Goal: Understand process/instructions: Learn how to perform a task or action

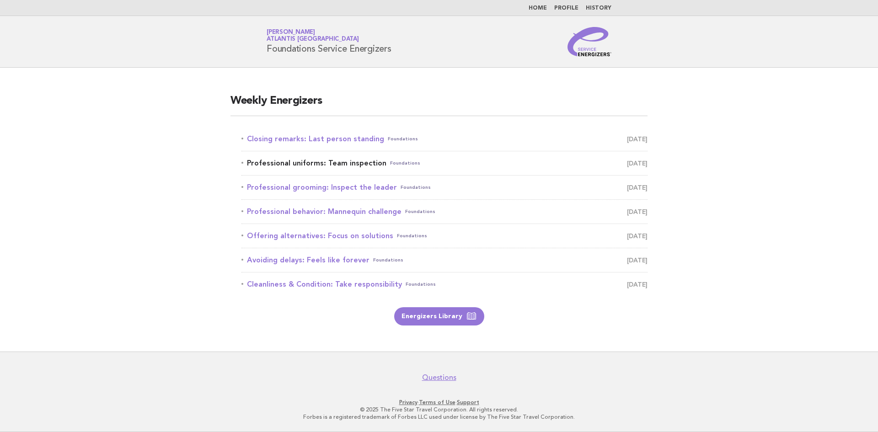
click at [351, 162] on link "Professional uniforms: Team inspection Foundations [DATE]" at bounding box center [445, 163] width 406 height 13
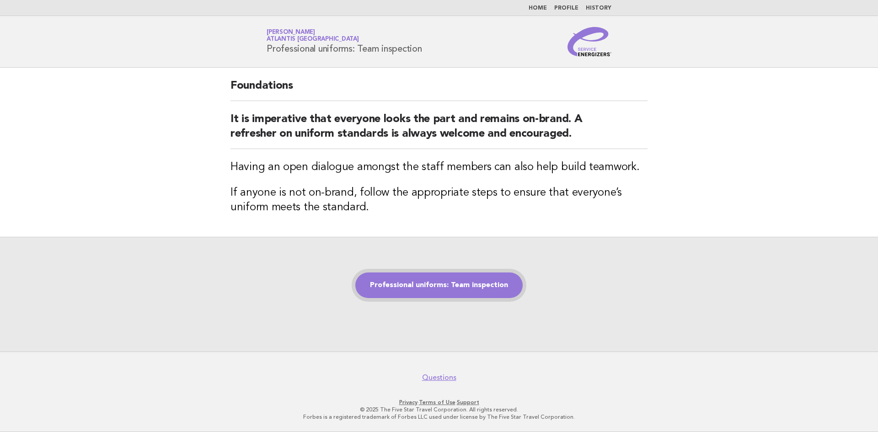
click at [430, 280] on link "Professional uniforms: Team inspection" at bounding box center [438, 286] width 167 height 26
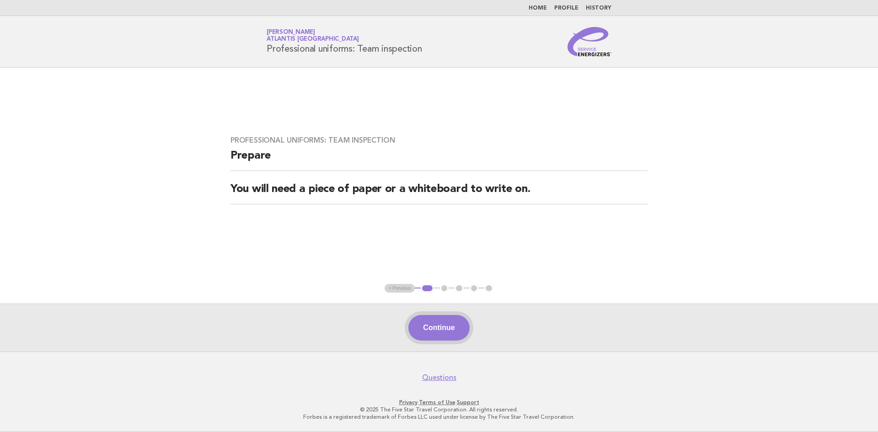
click at [453, 326] on button "Continue" at bounding box center [438, 328] width 61 height 26
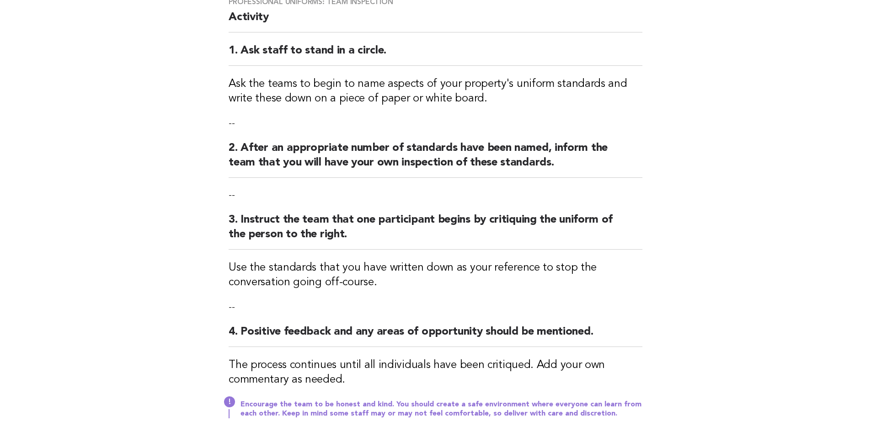
scroll to position [91, 0]
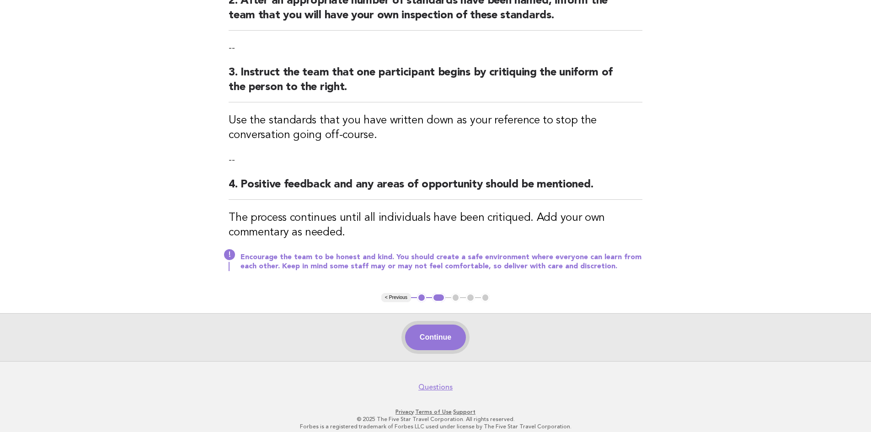
click at [439, 334] on button "Continue" at bounding box center [435, 338] width 61 height 26
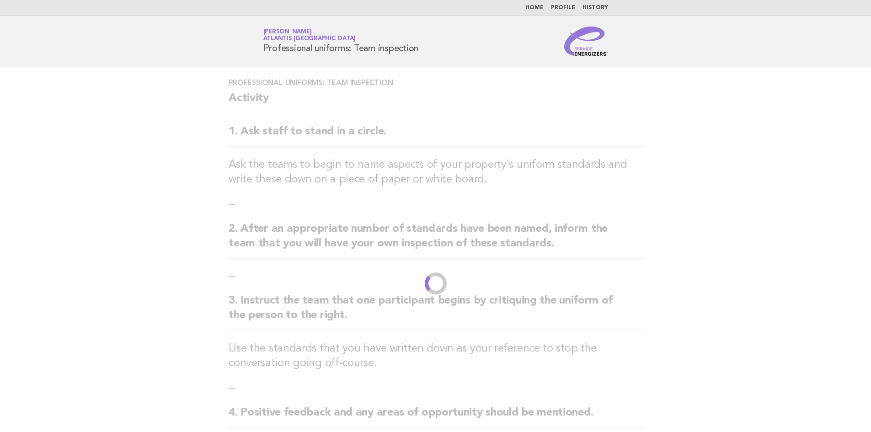
scroll to position [0, 0]
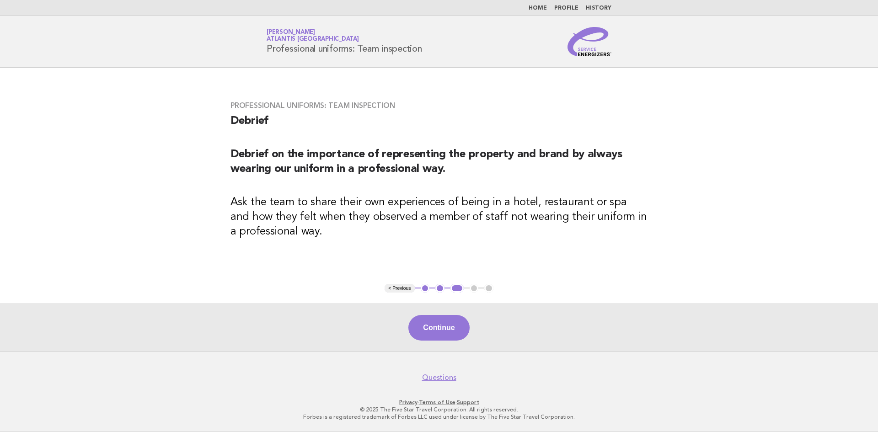
click at [441, 291] on button "2" at bounding box center [439, 288] width 9 height 9
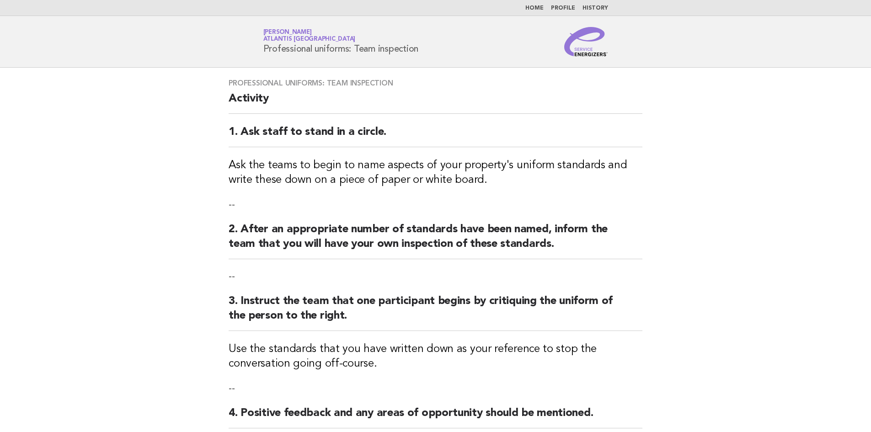
scroll to position [46, 0]
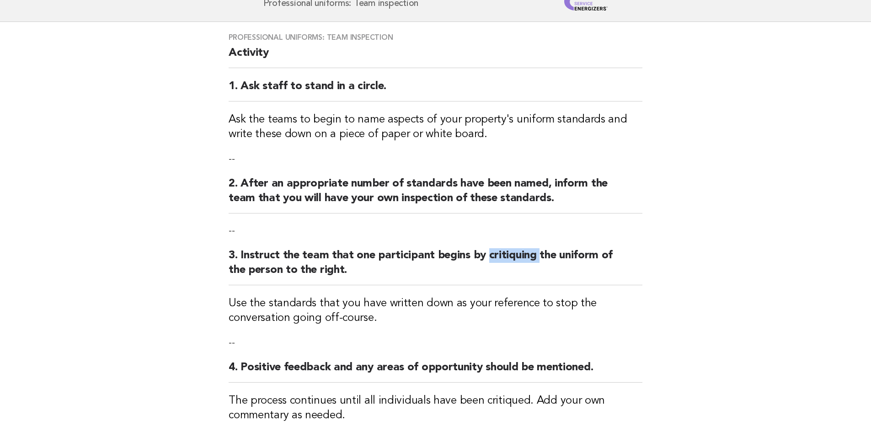
drag, startPoint x: 486, startPoint y: 255, endPoint x: 536, endPoint y: 255, distance: 50.3
click at [536, 255] on h2 "3. Instruct the team that one participant begins by critiquing the uniform of t…" at bounding box center [436, 266] width 414 height 37
click at [117, 236] on main "Professional uniforms: Team inspection Activity 1. Ask staff to stand in a circ…" at bounding box center [435, 283] width 871 height 522
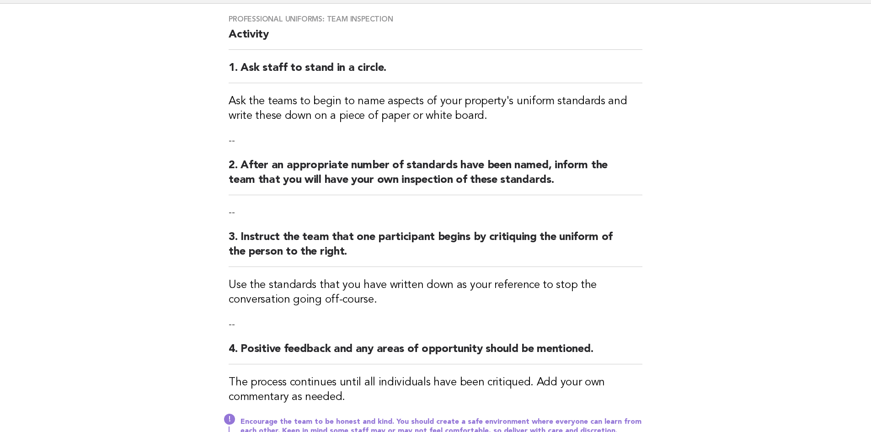
scroll to position [0, 0]
